Goal: Task Accomplishment & Management: Complete application form

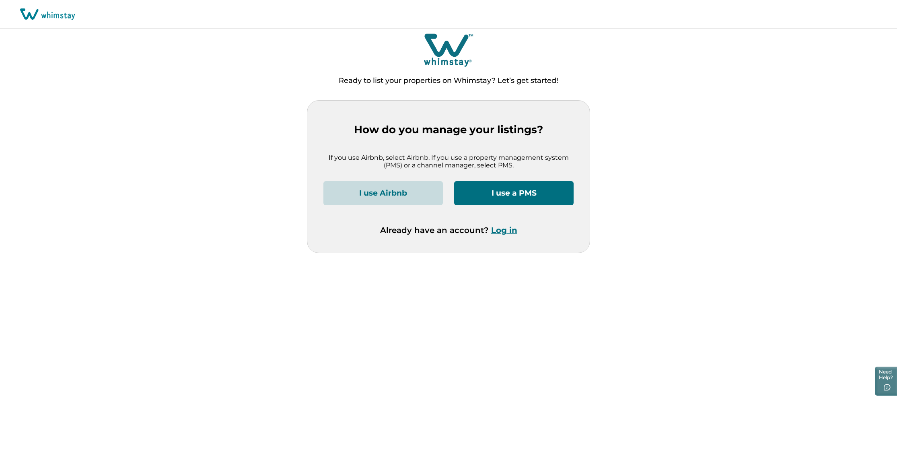
click at [409, 194] on button "I use Airbnb" at bounding box center [382, 193] width 119 height 24
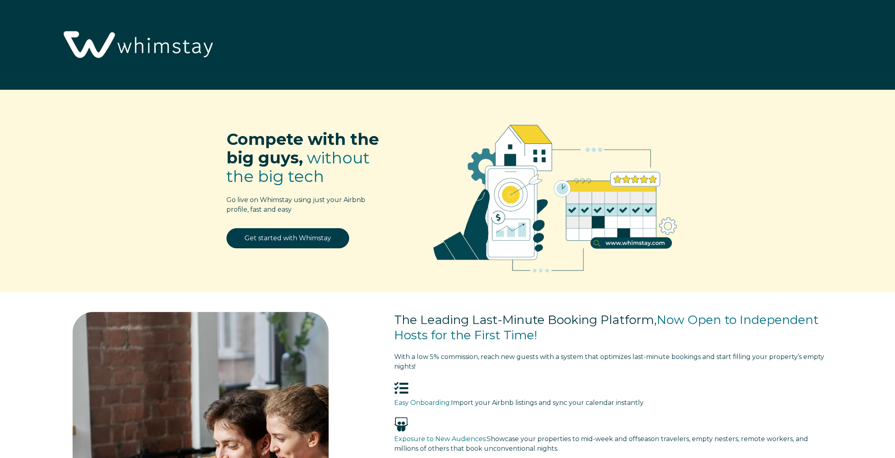
select select "US"
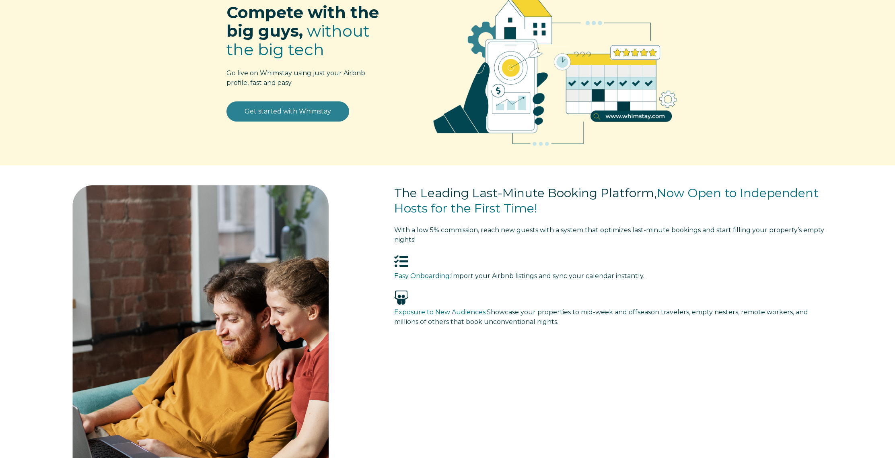
scroll to position [128, 0]
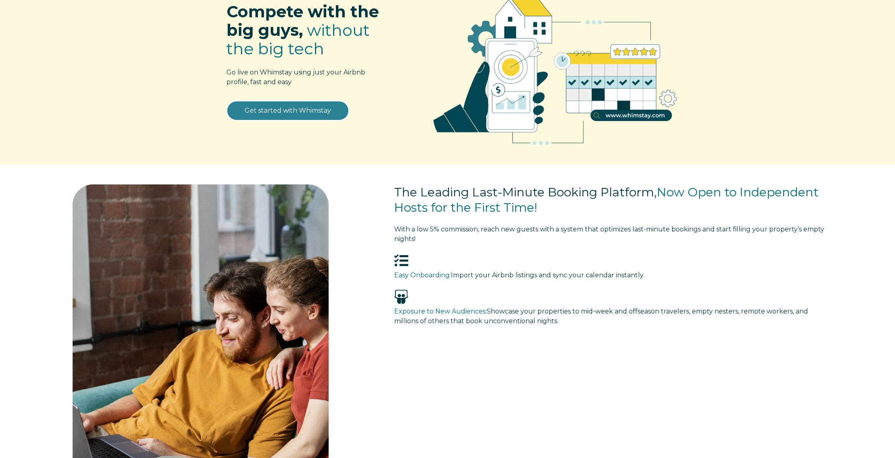
click at [288, 114] on link "Get started with Whimstay" at bounding box center [288, 111] width 123 height 20
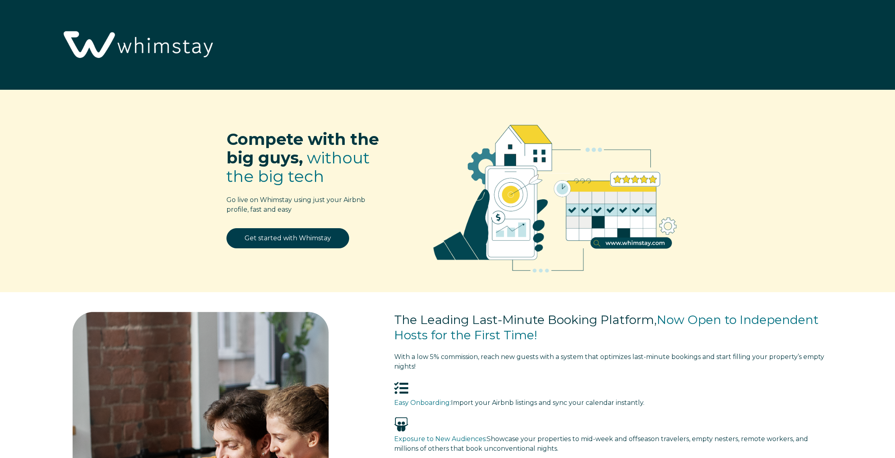
scroll to position [1236, 0]
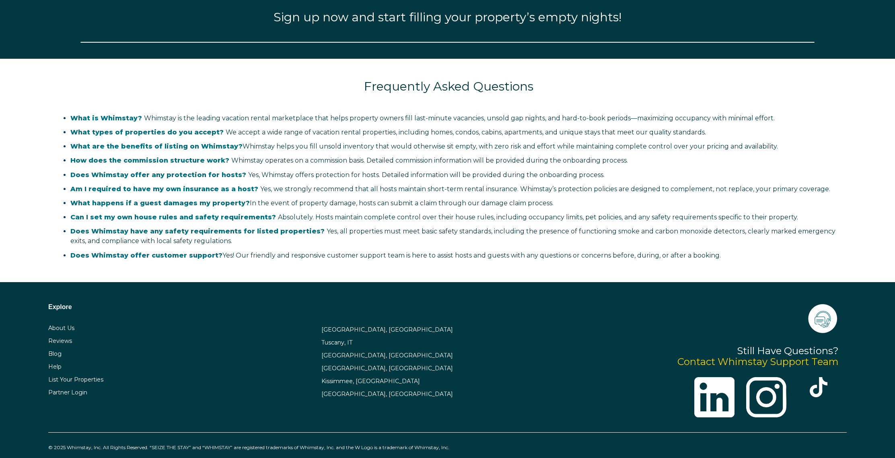
select select "US"
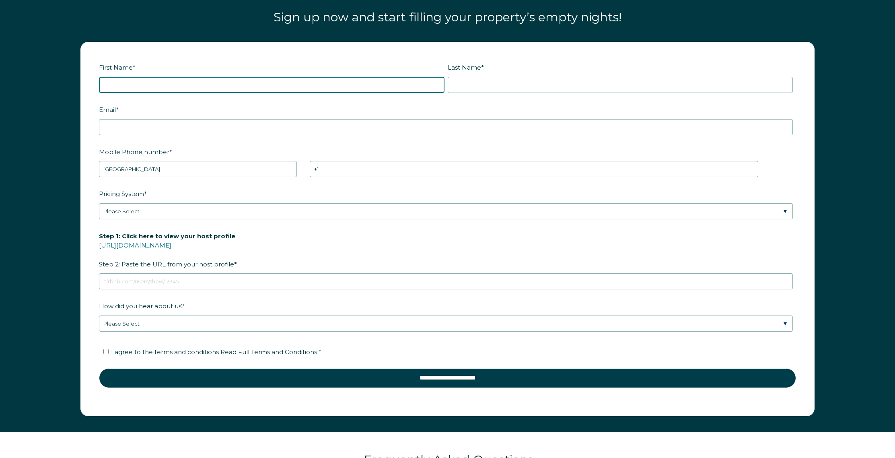
click at [164, 77] on input "First Name *" at bounding box center [272, 85] width 346 height 16
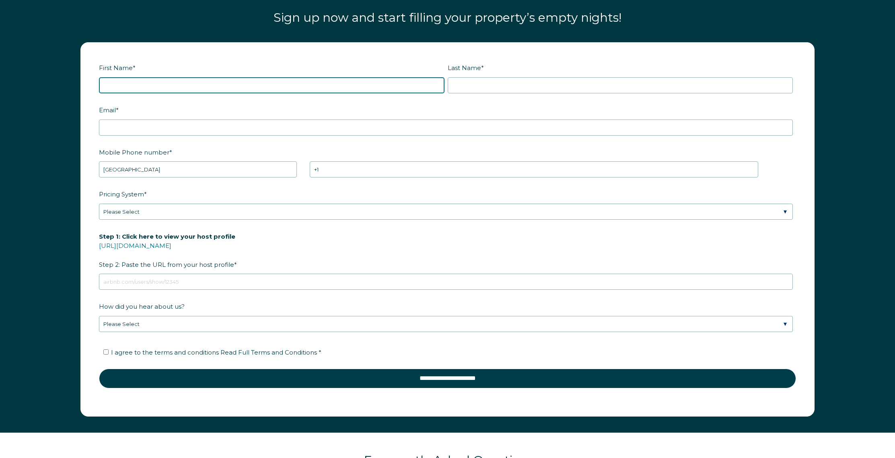
scroll to position [1235, 0]
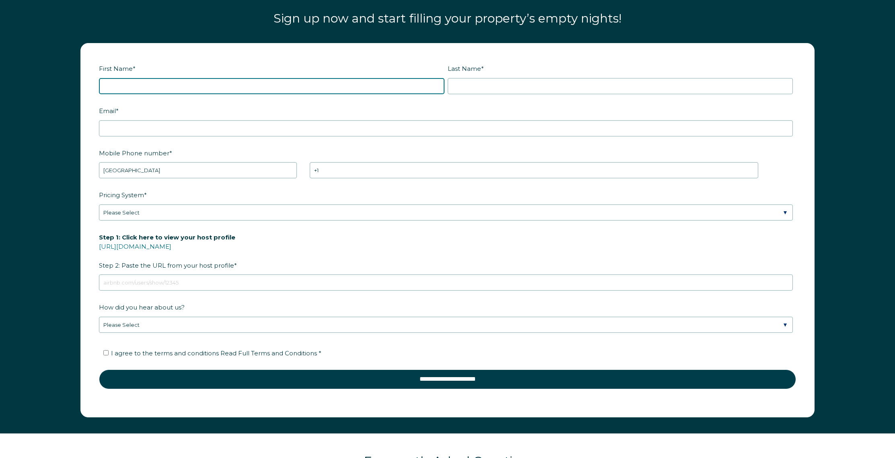
click at [150, 78] on input "First Name *" at bounding box center [272, 86] width 346 height 16
type input "Patricia"
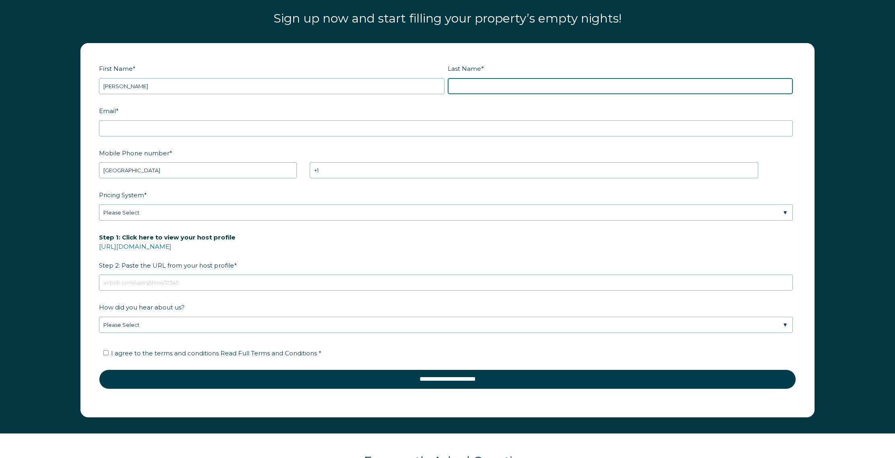
type input "Curiel"
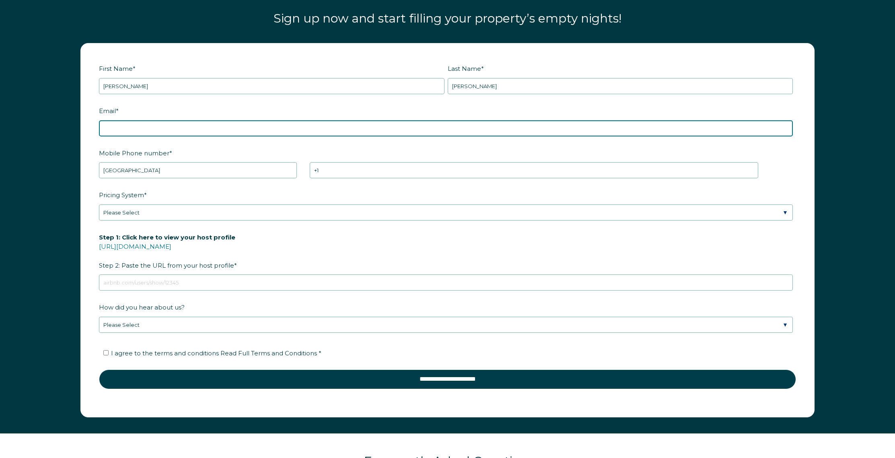
type input "lovevacationhomes@gmail.com"
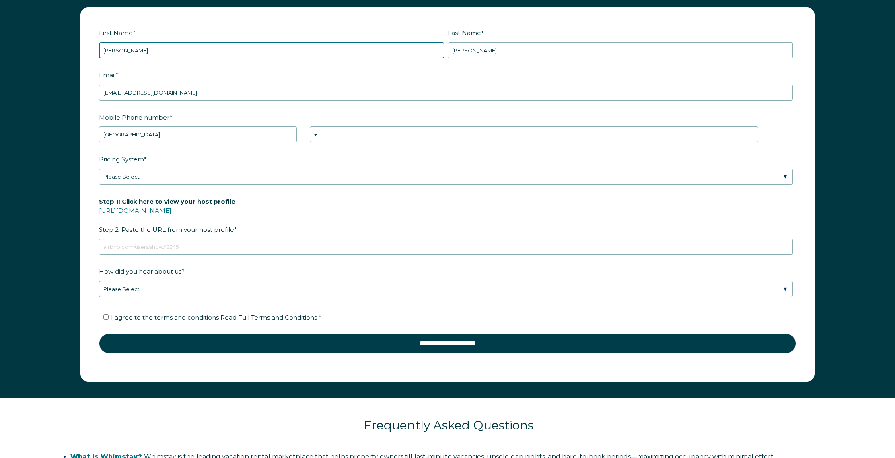
scroll to position [1277, 0]
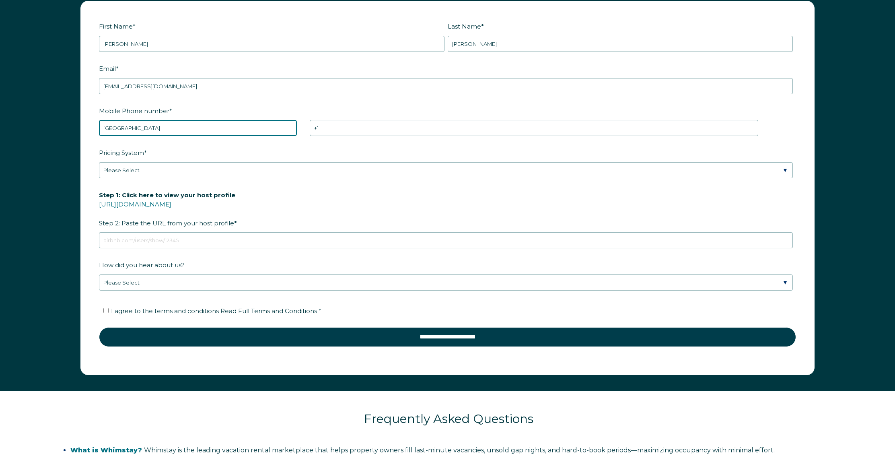
click at [149, 120] on select "* Afghanistan (‫افغانستان‬‎) Albania (Shqipëri) Algeria (‫الجزائر‬‎) American S…" at bounding box center [198, 128] width 198 height 16
click at [99, 120] on select "* Afghanistan (‫افغانستان‬‎) Albania (Shqipëri) Algeria (‫الجزائر‬‎) American S…" at bounding box center [198, 128] width 198 height 16
click at [172, 123] on select "* Afghanistan (‫افغانستان‬‎) Albania (Shqipëri) Algeria (‫الجزائر‬‎) American S…" at bounding box center [198, 128] width 198 height 16
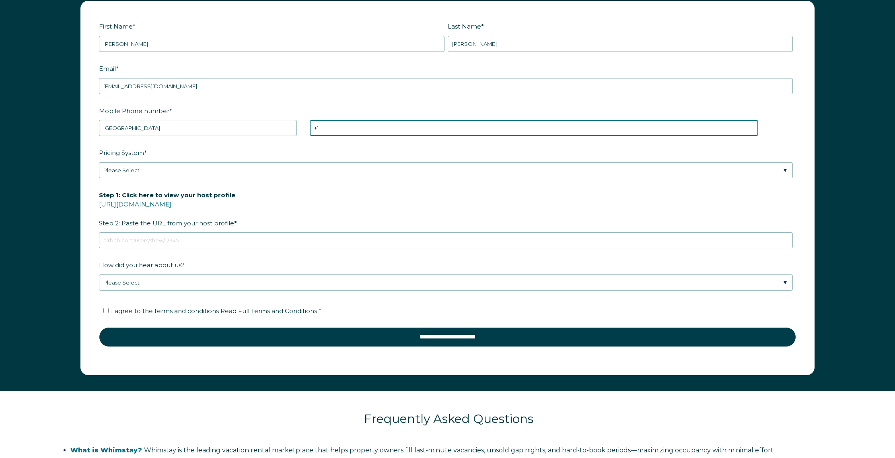
click at [338, 120] on input "+1" at bounding box center [534, 128] width 448 height 16
type input "+1 4074606181"
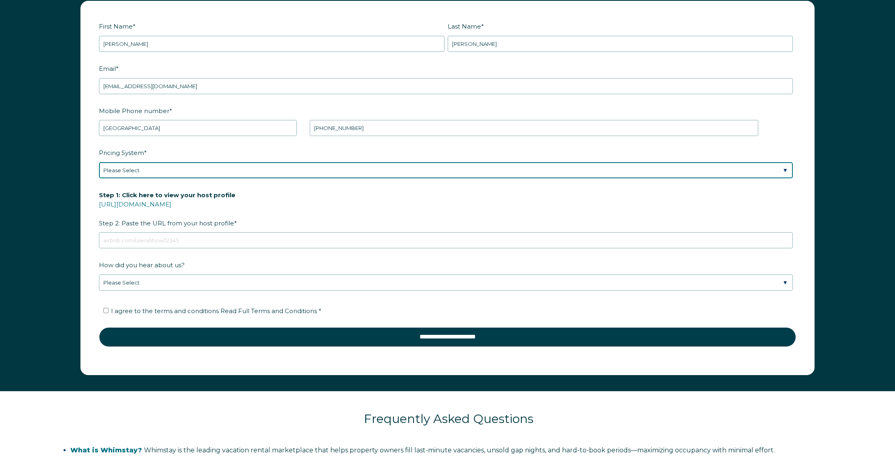
click at [318, 162] on select "Please Select Manual Airbnb Smart Pricing PriceLabs Wheelhouse Beyond Pricing 3…" at bounding box center [446, 170] width 694 height 16
select select "Airbnb Smart Pricing"
click at [99, 162] on select "Please Select Manual Airbnb Smart Pricing PriceLabs Wheelhouse Beyond Pricing 3…" at bounding box center [446, 170] width 694 height 16
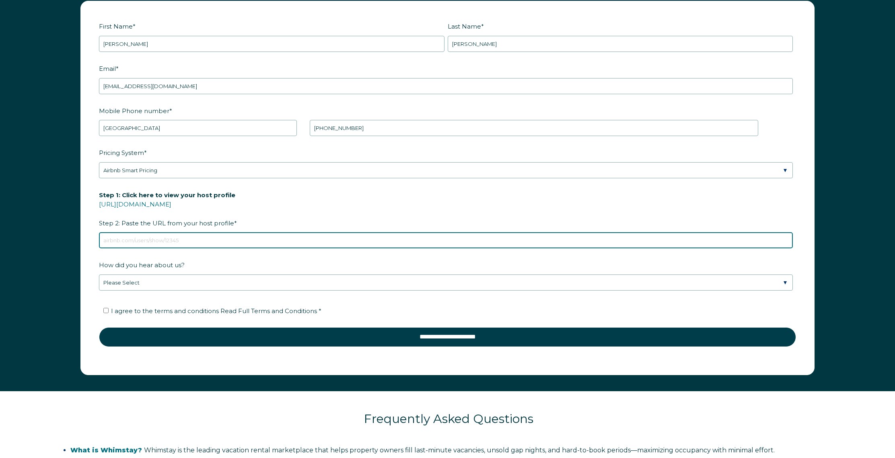
click at [133, 234] on input "Step 1: Click here to view your host profile https://www.airbnb.com/users/show/…" at bounding box center [446, 240] width 694 height 16
paste input "www.airbnb.com/p/lovevacationhomes"
type input "www.airbnb.com/p/lovevacationhomes"
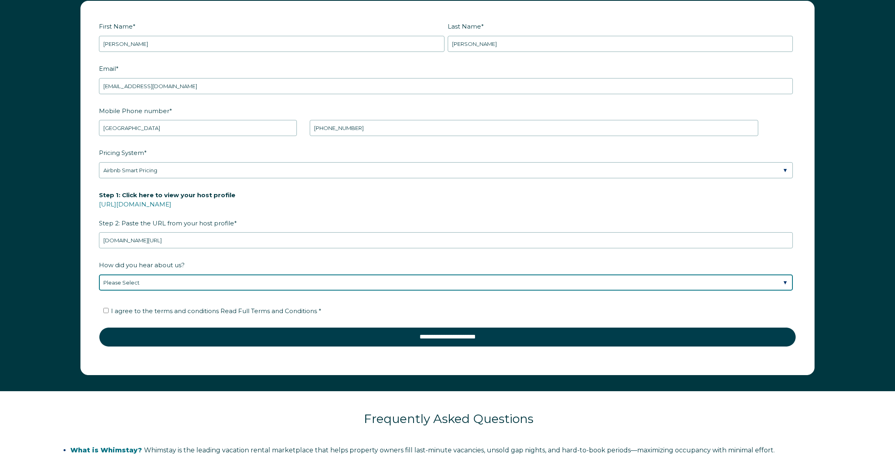
click at [162, 274] on select "Please Select Found Whimstay through a Google search Direct outreach from a Whi…" at bounding box center [446, 282] width 694 height 16
select select "Other"
click at [99, 274] on select "Please Select Found Whimstay through a Google search Direct outreach from a Whi…" at bounding box center [446, 282] width 694 height 16
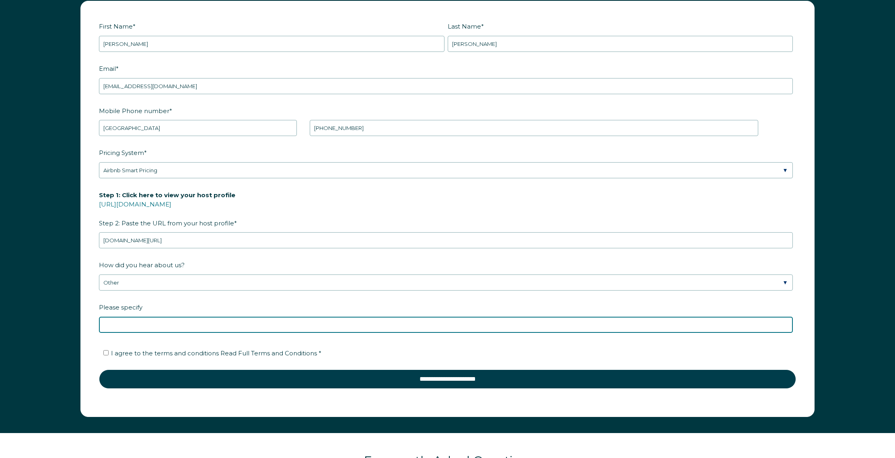
click at [130, 317] on input "Please specify" at bounding box center [446, 325] width 694 height 16
type input "chatgpt"
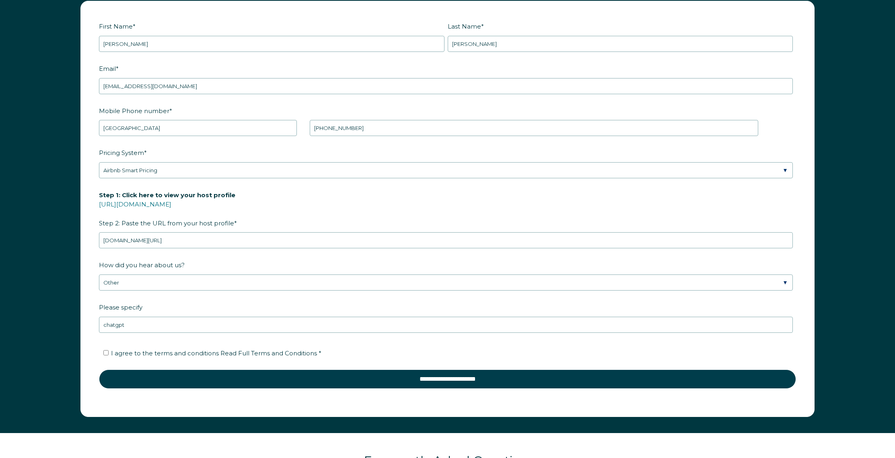
click at [101, 347] on ul "I agree to the terms and conditions Read Full Terms and Conditions *" at bounding box center [446, 353] width 694 height 13
click at [105, 350] on input "I agree to the terms and conditions Read Full Terms and Conditions *" at bounding box center [105, 352] width 5 height 5
checkbox input "true"
click at [171, 200] on link "https://www.airbnb.com/users/show/" at bounding box center [135, 204] width 72 height 8
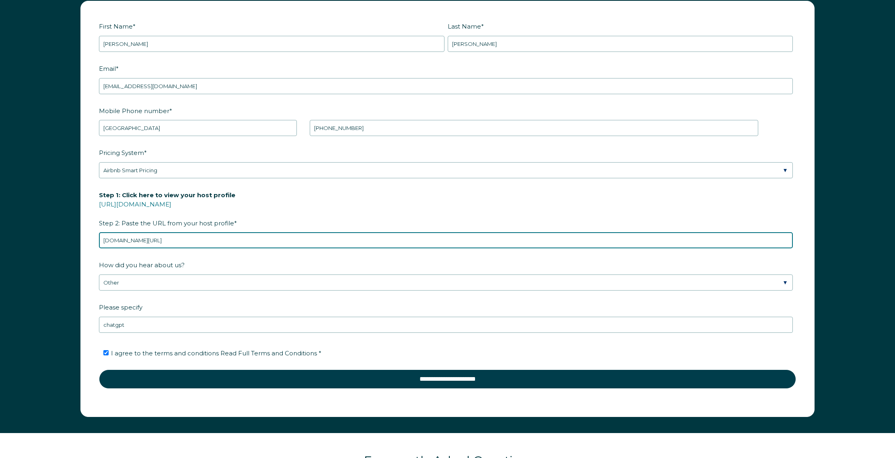
click at [179, 232] on input "www.airbnb.com/p/lovevacationhomes" at bounding box center [446, 240] width 694 height 16
click at [162, 235] on input "www.airbnb.com/p/lovevacationhomes" at bounding box center [446, 240] width 694 height 16
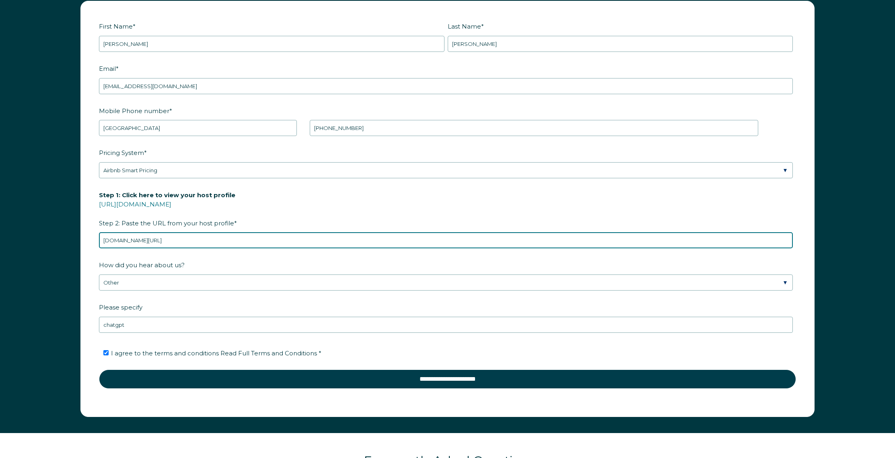
click at [162, 235] on input "www.airbnb.com/p/lovevacationhomes" at bounding box center [446, 240] width 694 height 16
paste input "https://www.airbnb.com/users/show/439101171"
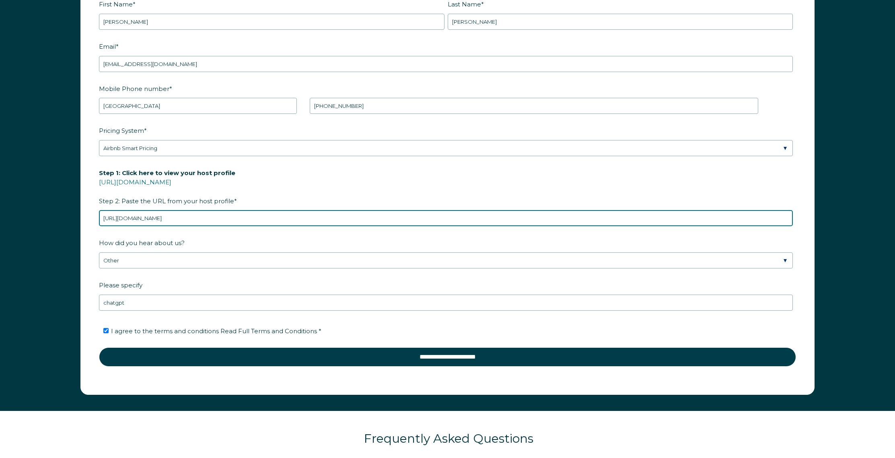
scroll to position [1308, 0]
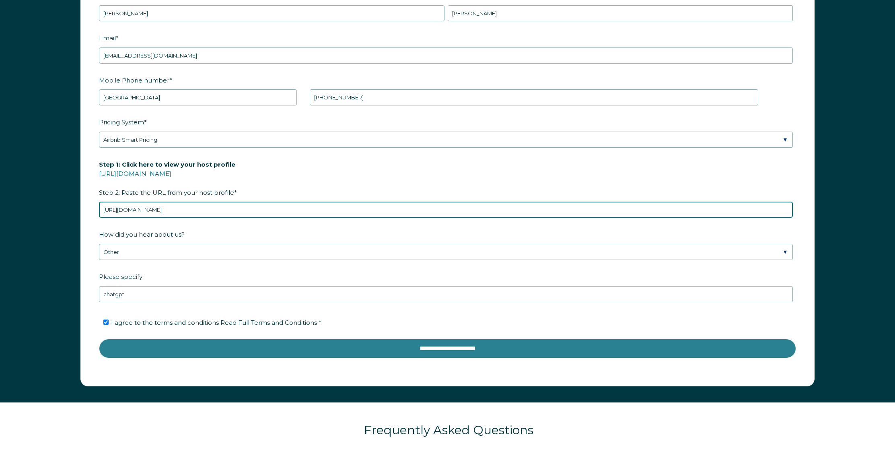
type input "https://www.airbnb.com/users/show/439101171"
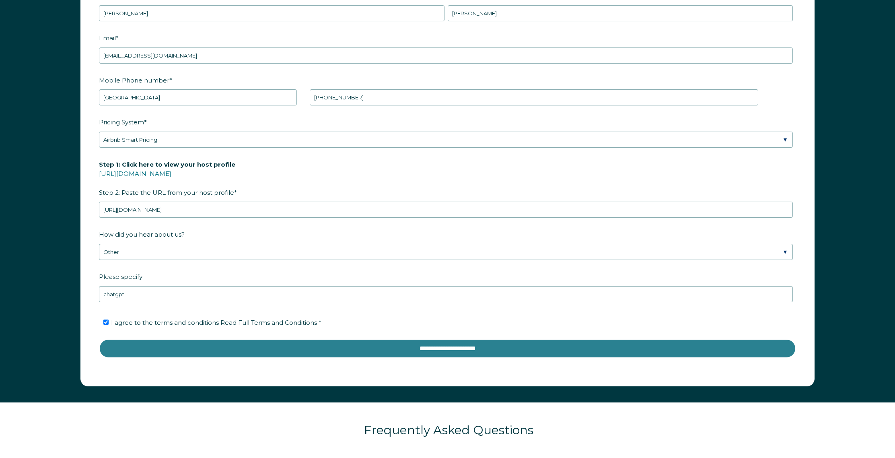
click at [441, 342] on input "**********" at bounding box center [447, 348] width 697 height 19
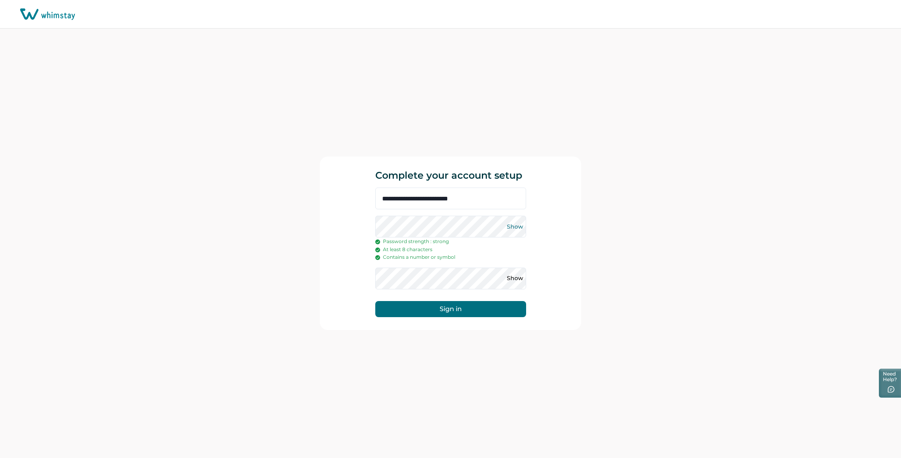
click at [513, 225] on button "Show" at bounding box center [515, 226] width 13 height 13
drag, startPoint x: 74, startPoint y: 15, endPoint x: 46, endPoint y: 20, distance: 28.6
click at [46, 20] on icon at bounding box center [47, 14] width 55 height 12
click at [518, 278] on button "Show" at bounding box center [515, 278] width 13 height 13
click at [462, 309] on button "Sign in" at bounding box center [450, 309] width 151 height 16
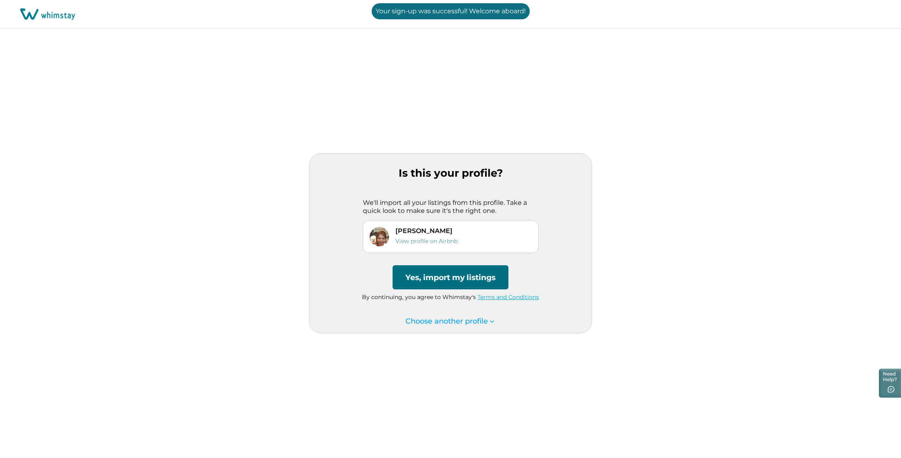
click at [458, 282] on button "Yes, import my listings" at bounding box center [451, 277] width 116 height 24
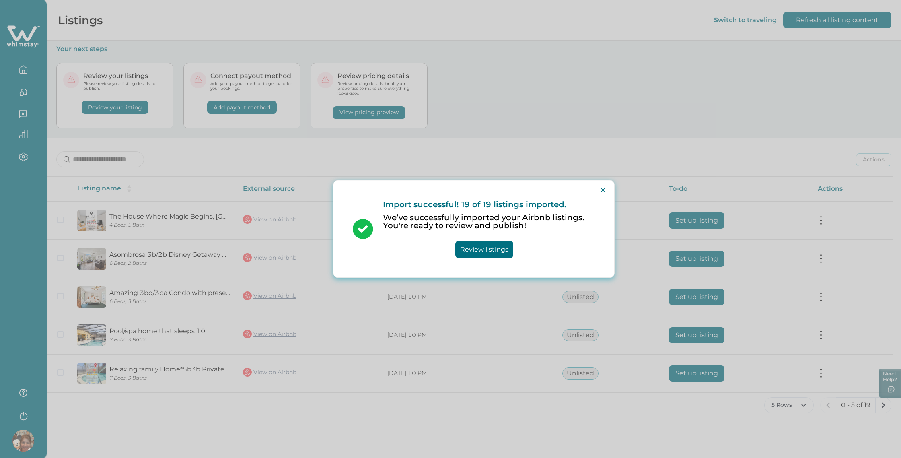
click at [498, 249] on button "Review listings" at bounding box center [484, 249] width 58 height 17
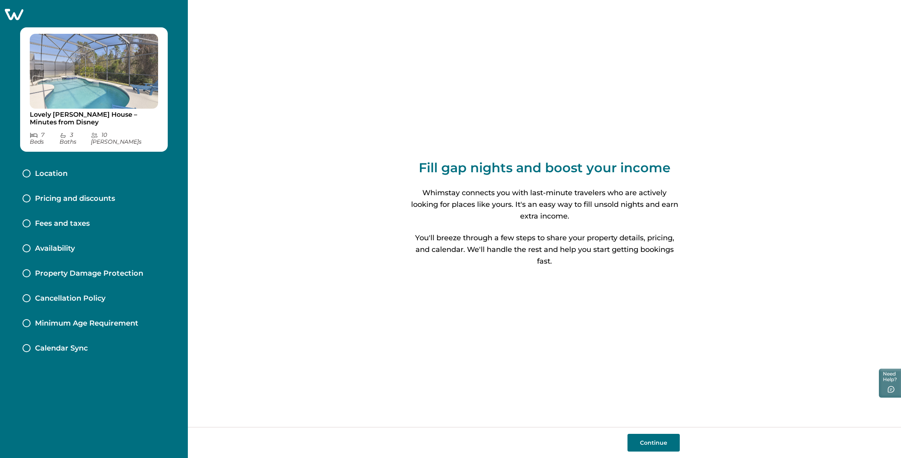
click at [668, 445] on button "Continue" at bounding box center [654, 443] width 52 height 18
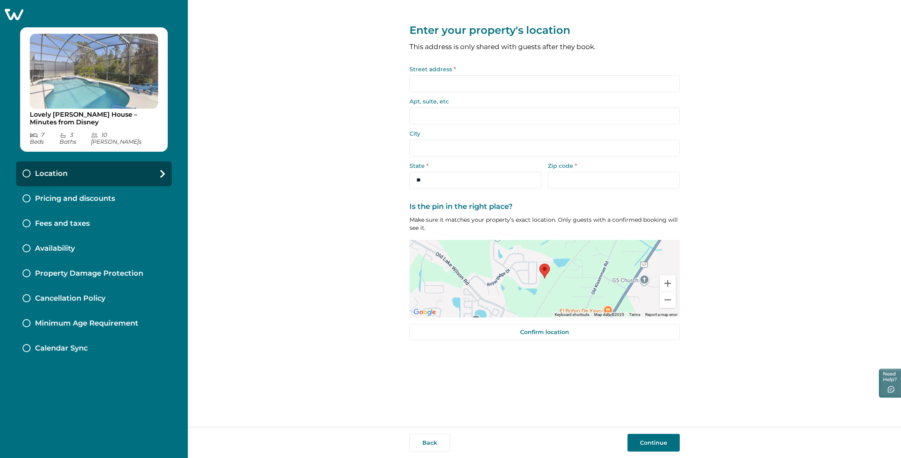
click at [27, 169] on div at bounding box center [27, 173] width 8 height 8
click at [27, 194] on div at bounding box center [27, 198] width 8 height 8
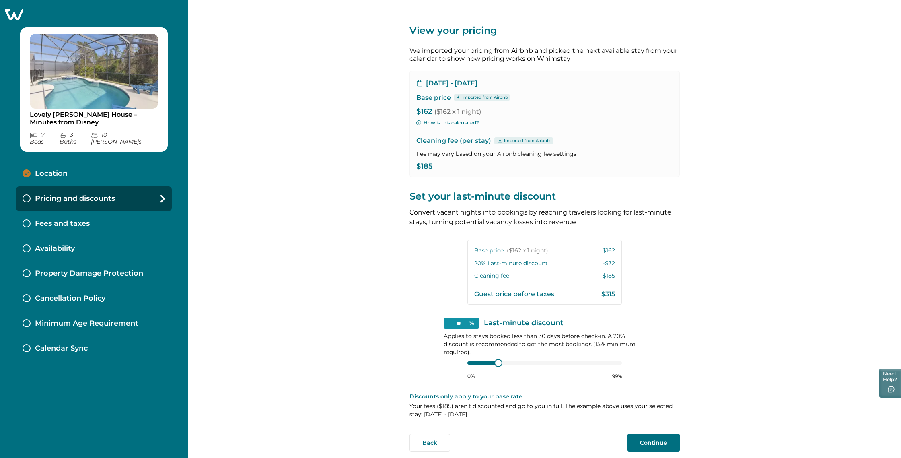
click at [31, 169] on div "Location" at bounding box center [45, 173] width 45 height 9
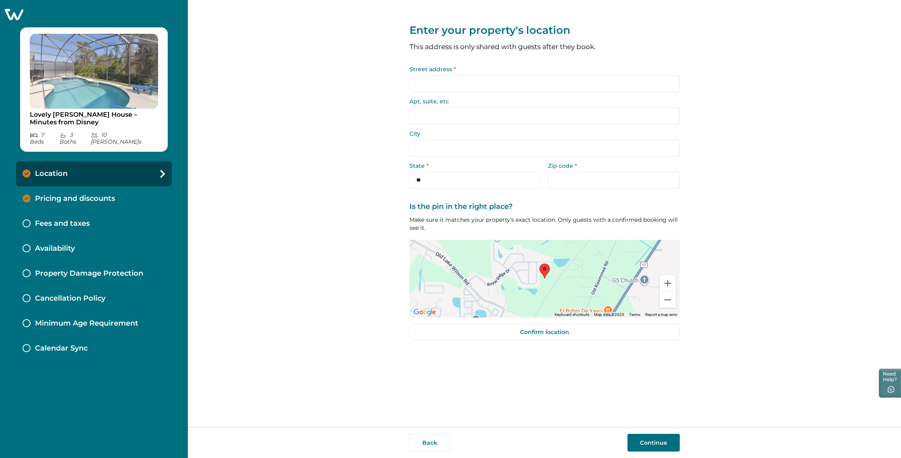
click at [463, 79] on input "Street address *" at bounding box center [545, 83] width 270 height 17
click at [468, 86] on input "Street address *" at bounding box center [545, 83] width 270 height 17
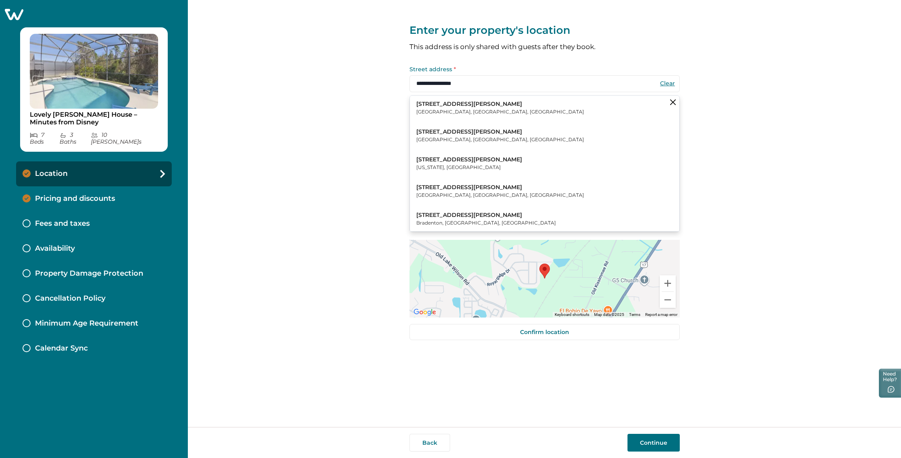
click at [444, 112] on p "[GEOGRAPHIC_DATA], [GEOGRAPHIC_DATA], [GEOGRAPHIC_DATA]" at bounding box center [500, 112] width 168 height 8
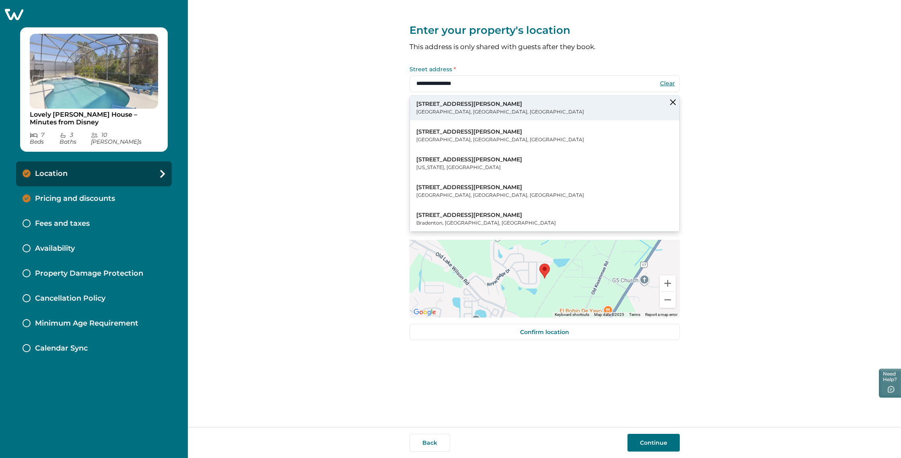
type input "**********"
type input "*********"
select select "**"
type input "*****"
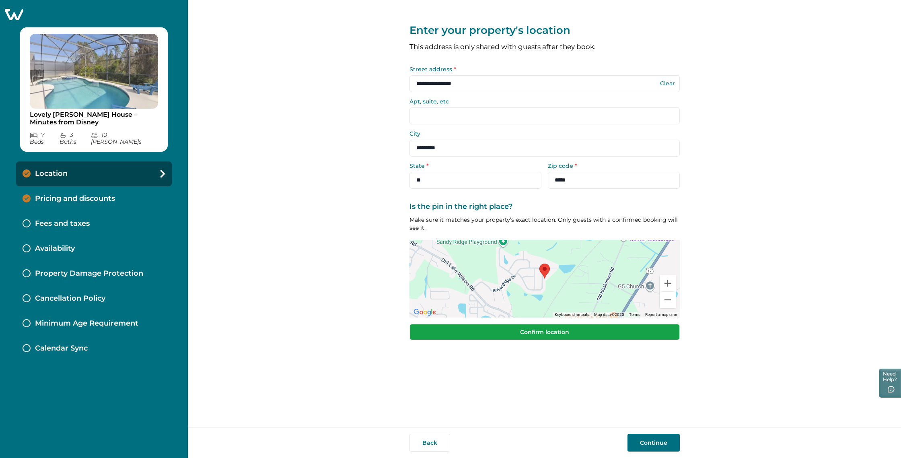
click at [539, 333] on button "Confirm location" at bounding box center [545, 332] width 270 height 16
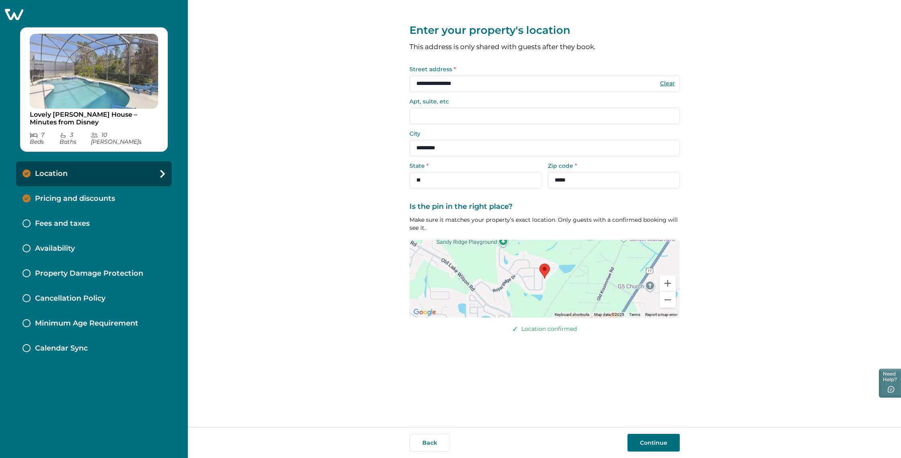
click at [53, 194] on p "Pricing and discounts" at bounding box center [75, 198] width 80 height 9
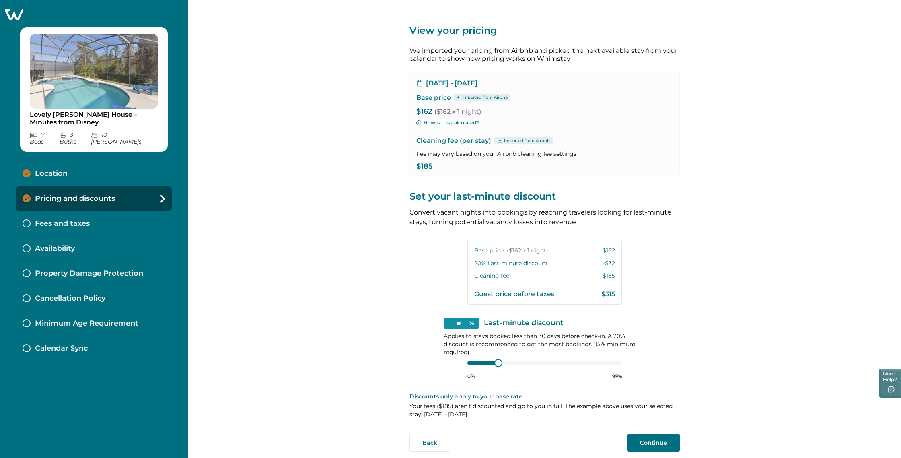
click at [660, 445] on button "Continue" at bounding box center [654, 443] width 52 height 18
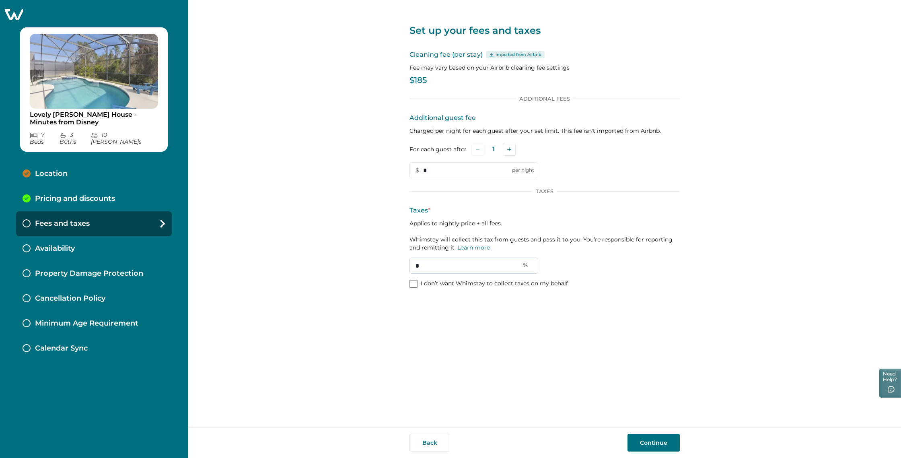
click at [423, 267] on input "*" at bounding box center [474, 265] width 129 height 16
click at [414, 286] on span at bounding box center [414, 284] width 8 height 8
type input "*"
click at [414, 284] on icon at bounding box center [413, 284] width 5 height 4
